Goal: Complete application form: Complete application form

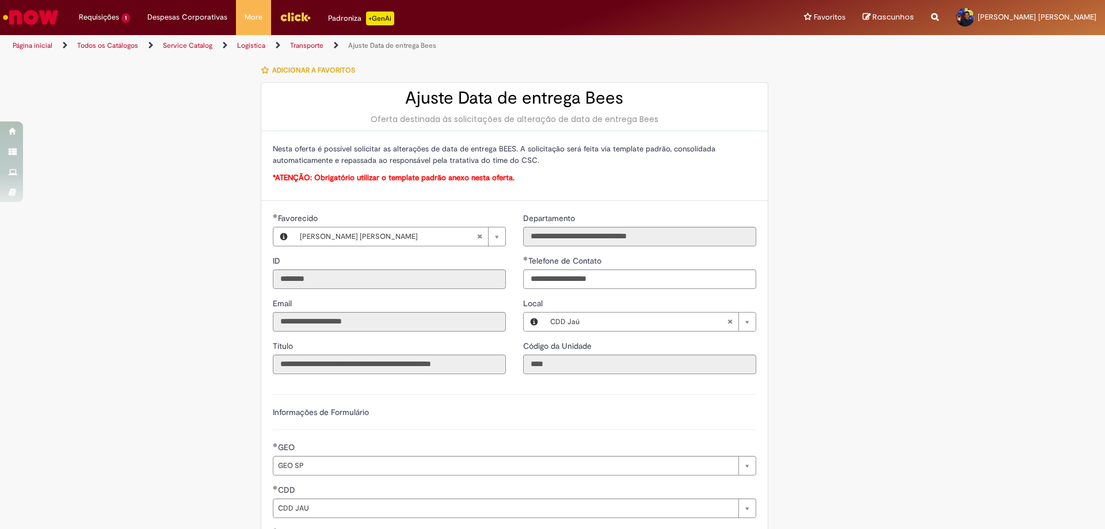
select select "******"
select select "*******"
select select "***"
